Goal: Information Seeking & Learning: Find specific page/section

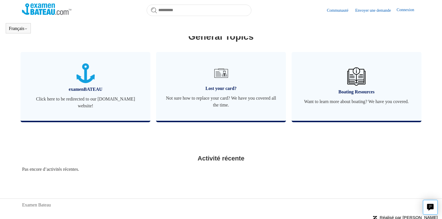
scroll to position [208, 0]
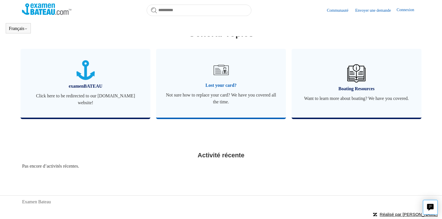
click at [221, 73] on img at bounding box center [221, 70] width 20 height 20
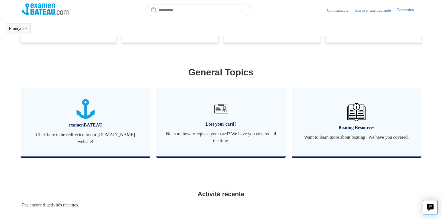
scroll to position [163, 0]
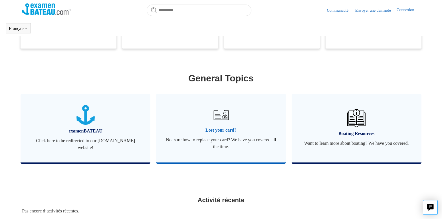
click at [218, 130] on span "Lost your card?" at bounding box center [221, 130] width 113 height 7
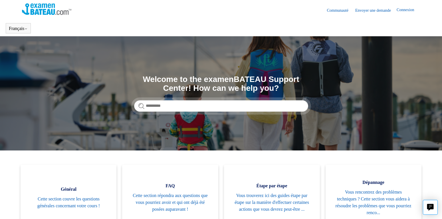
click at [360, 10] on link "Envoyer une demande" at bounding box center [375, 10] width 41 height 6
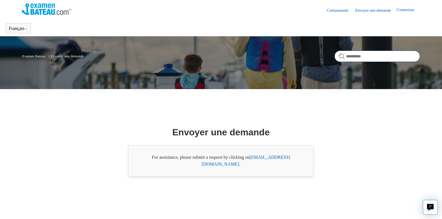
click at [358, 55] on input "Rechercher" at bounding box center [377, 55] width 86 height 11
type input "**********"
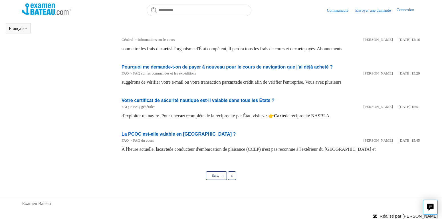
scroll to position [270, 0]
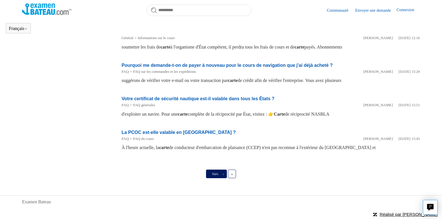
click at [222, 172] on link "Suiv. ›" at bounding box center [216, 173] width 21 height 9
